Goal: Information Seeking & Learning: Learn about a topic

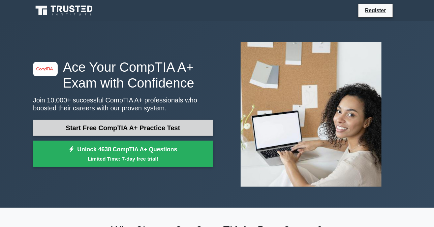
click at [112, 127] on link "Start Free CompTIA A+ Practice Test" at bounding box center [123, 128] width 180 height 16
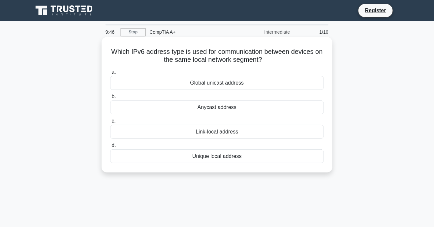
click at [231, 133] on div "Link-local address" at bounding box center [217, 132] width 214 height 14
click at [110, 123] on input "c. Link-local address" at bounding box center [110, 121] width 0 height 4
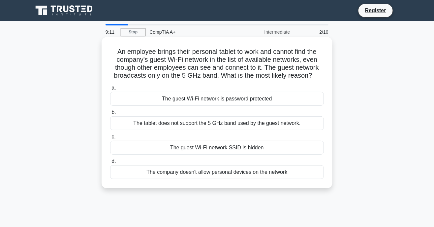
click at [206, 172] on div "The company doesn't allow personal devices on the network" at bounding box center [217, 172] width 214 height 14
click at [110, 163] on input "d. The company doesn't allow personal devices on the network" at bounding box center [110, 161] width 0 height 4
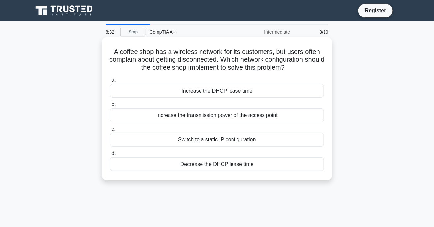
click at [214, 92] on div "Increase the DHCP lease time" at bounding box center [217, 91] width 214 height 14
click at [110, 82] on input "a. Increase the DHCP lease time" at bounding box center [110, 80] width 0 height 4
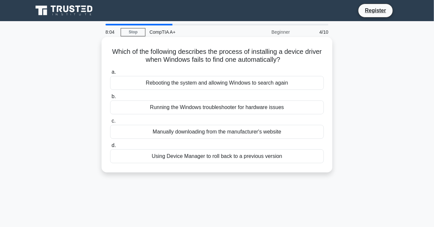
click at [208, 81] on div "Rebooting the system and allowing Windows to search again" at bounding box center [217, 83] width 214 height 14
click at [110, 74] on input "a. Rebooting the system and allowing Windows to search again" at bounding box center [110, 72] width 0 height 4
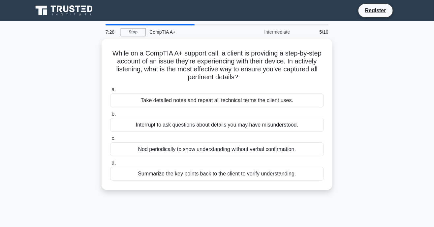
click at [82, 147] on div "While on a CompTIA A+ support call, a client is providing a step-by-step accoun…" at bounding box center [217, 118] width 376 height 159
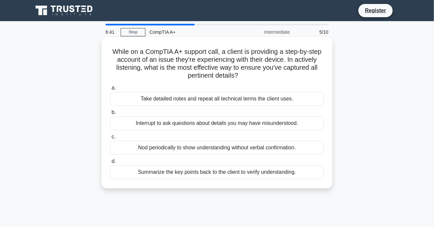
click at [274, 97] on div "Take detailed notes and repeat all technical terms the client uses." at bounding box center [217, 99] width 214 height 14
click at [110, 90] on input "a. Take detailed notes and repeat all technical terms the client uses." at bounding box center [110, 88] width 0 height 4
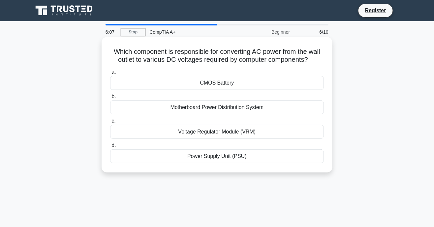
click at [238, 152] on div "Power Supply Unit (PSU)" at bounding box center [217, 156] width 214 height 14
click at [110, 147] on input "d. Power Supply Unit (PSU)" at bounding box center [110, 145] width 0 height 4
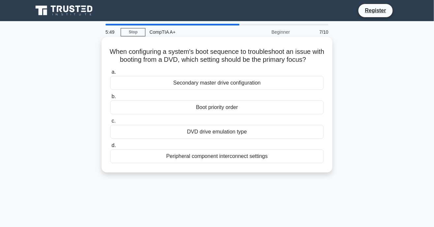
click at [236, 130] on div "DVD drive emulation type" at bounding box center [217, 132] width 214 height 14
click at [110, 123] on input "c. DVD drive emulation type" at bounding box center [110, 121] width 0 height 4
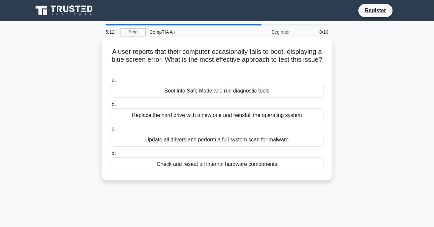
click at [241, 113] on div "Replace the hard drive with a new one and reinstall the operating system" at bounding box center [217, 115] width 214 height 14
click at [110, 107] on input "b. Replace the hard drive with a new one and reinstall the operating system" at bounding box center [110, 104] width 0 height 4
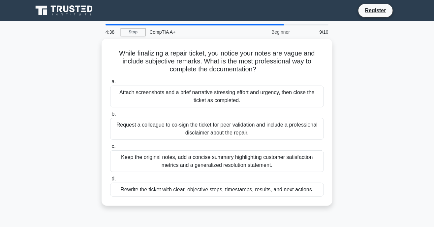
click at [218, 188] on div "Rewrite the ticket with clear, objective steps, timestamps, results, and next a…" at bounding box center [217, 189] width 214 height 14
click at [110, 181] on input "d. Rewrite the ticket with clear, objective steps, timestamps, results, and nex…" at bounding box center [110, 179] width 0 height 4
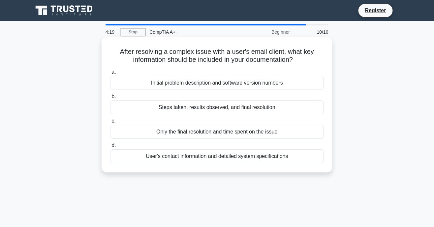
click at [216, 106] on div "Steps taken, results observed, and final resolution" at bounding box center [217, 107] width 214 height 14
click at [110, 99] on input "b. Steps taken, results observed, and final resolution" at bounding box center [110, 96] width 0 height 4
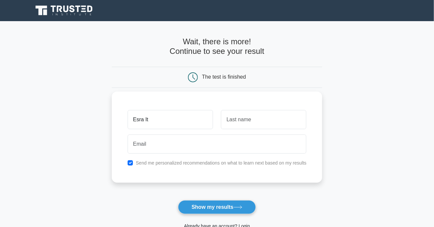
type input "Esra It"
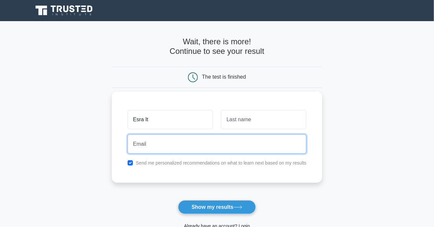
click at [140, 144] on input "email" at bounding box center [217, 143] width 179 height 19
type input "esrabel.hag@gmail.com"
click at [178, 200] on button "Show my results" at bounding box center [217, 207] width 78 height 14
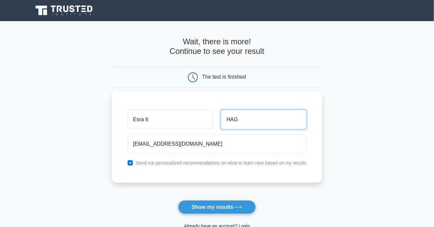
type input "HAG"
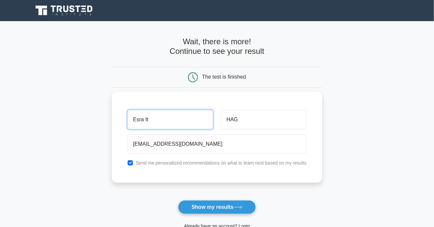
click at [152, 119] on input "Esra It" at bounding box center [170, 119] width 85 height 19
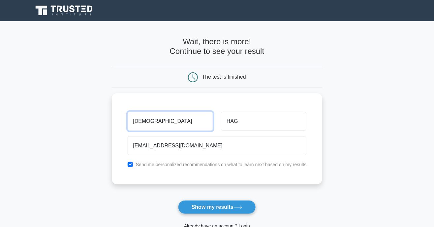
type input "Esra"
click at [222, 206] on button "Show my results" at bounding box center [217, 207] width 78 height 14
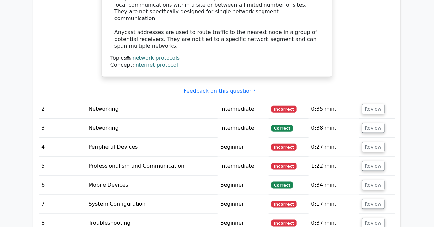
scroll to position [888, 0]
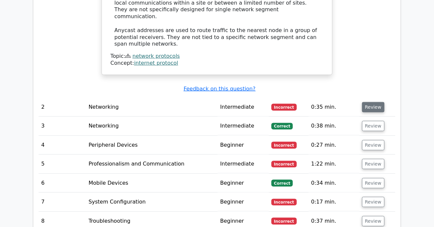
click at [373, 102] on button "Review" at bounding box center [373, 107] width 22 height 10
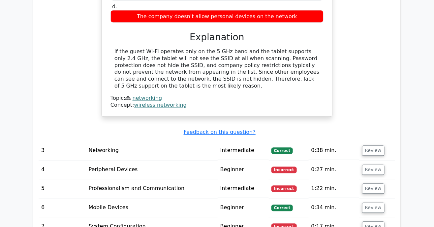
scroll to position [1122, 0]
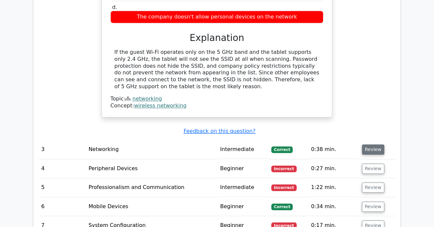
click at [372, 145] on button "Review" at bounding box center [373, 150] width 22 height 10
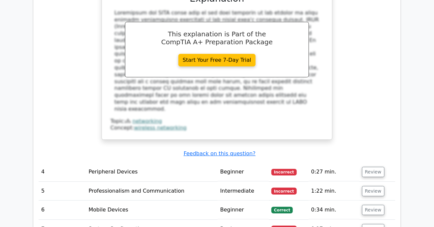
scroll to position [1425, 0]
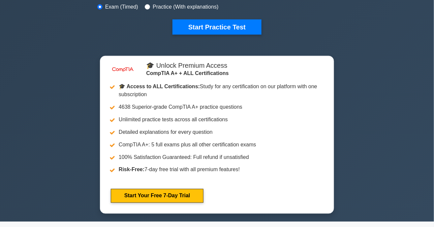
scroll to position [220, 0]
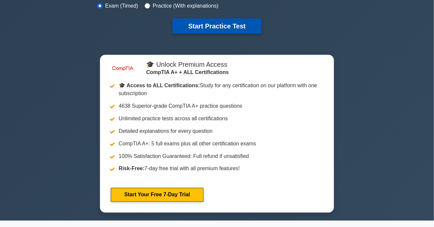
click at [242, 25] on button "Start Practice Test" at bounding box center [217, 25] width 89 height 15
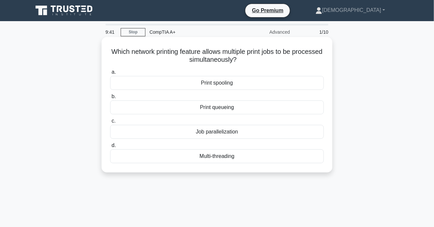
click at [234, 107] on div "Print queueing" at bounding box center [217, 107] width 214 height 14
click at [110, 99] on input "b. Print queueing" at bounding box center [110, 96] width 0 height 4
